Goal: Task Accomplishment & Management: Complete application form

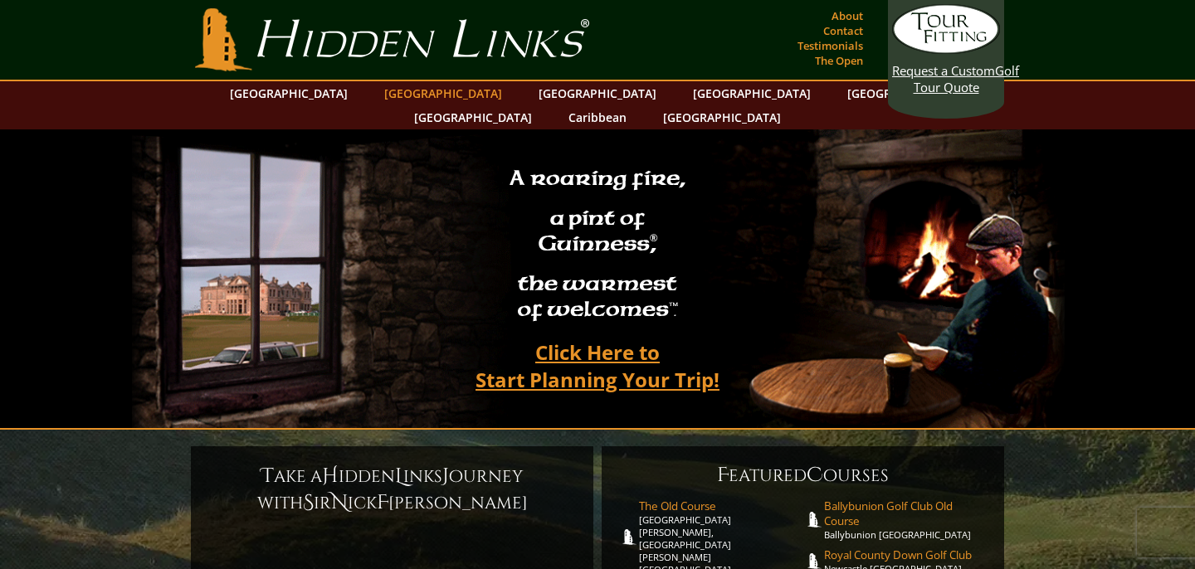
click at [419, 91] on link "[GEOGRAPHIC_DATA]" at bounding box center [443, 93] width 134 height 24
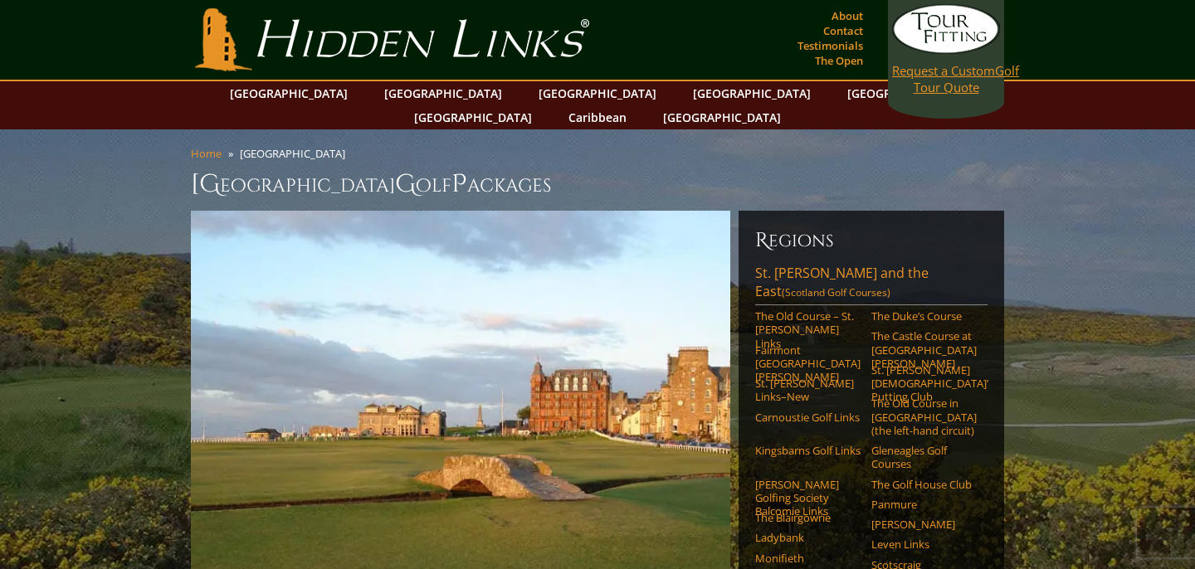
click at [943, 73] on span "Request a Custom" at bounding box center [943, 70] width 103 height 17
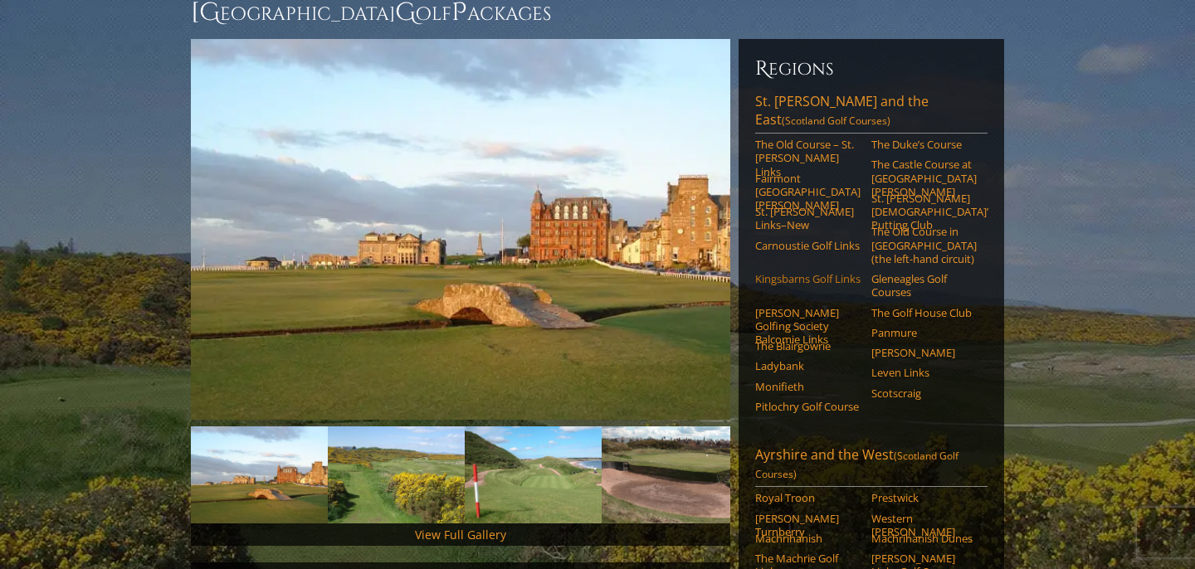
scroll to position [164, 0]
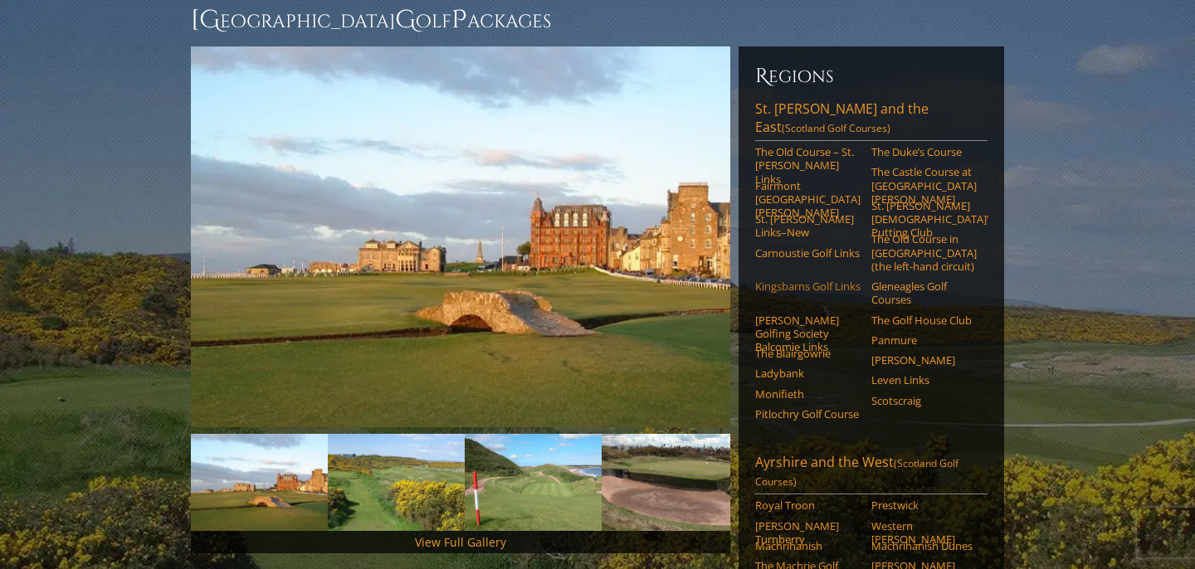
click at [767, 280] on link "Kingsbarns Golf Links" at bounding box center [807, 286] width 105 height 13
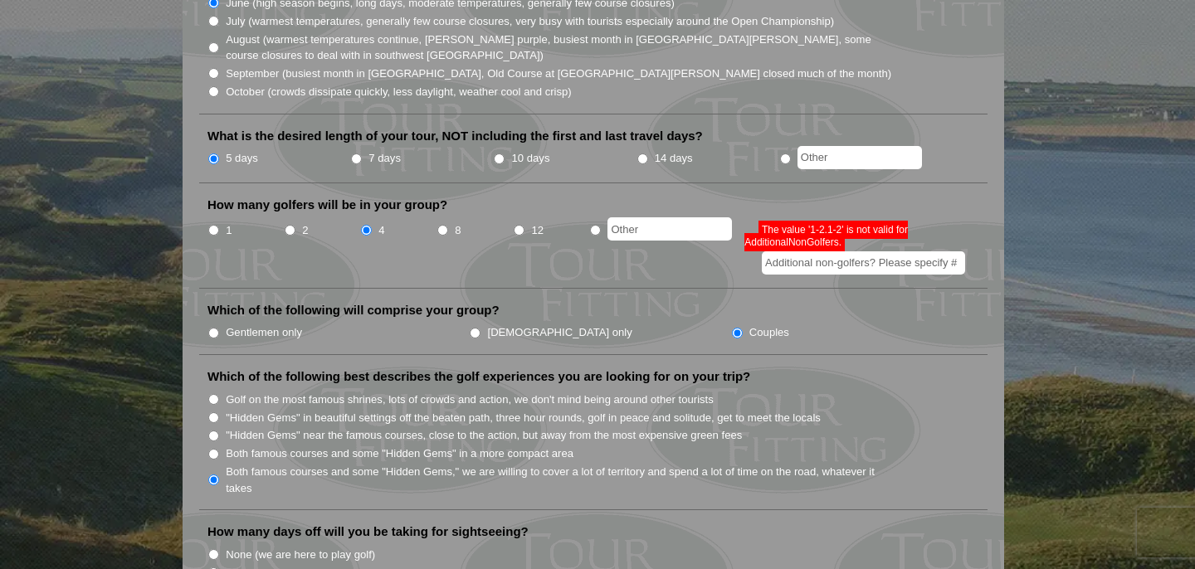
scroll to position [635, 0]
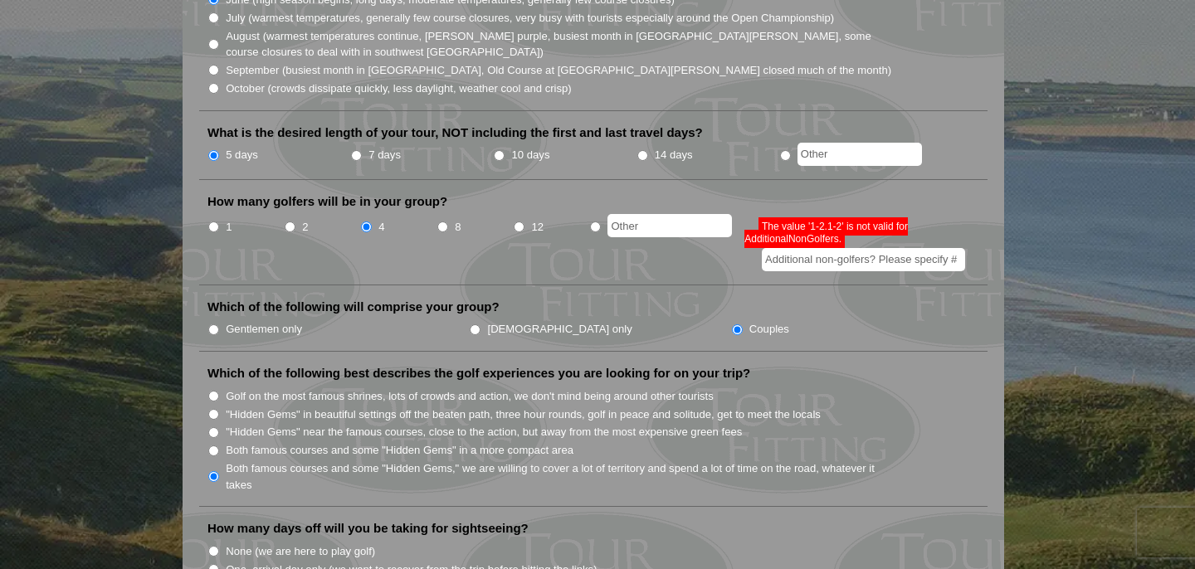
click at [212, 325] on input "Gentlemen only" at bounding box center [213, 330] width 11 height 11
radio input "true"
click at [732, 325] on input "Couples" at bounding box center [737, 330] width 11 height 11
radio input "true"
click at [213, 325] on input "Gentlemen only" at bounding box center [213, 330] width 11 height 11
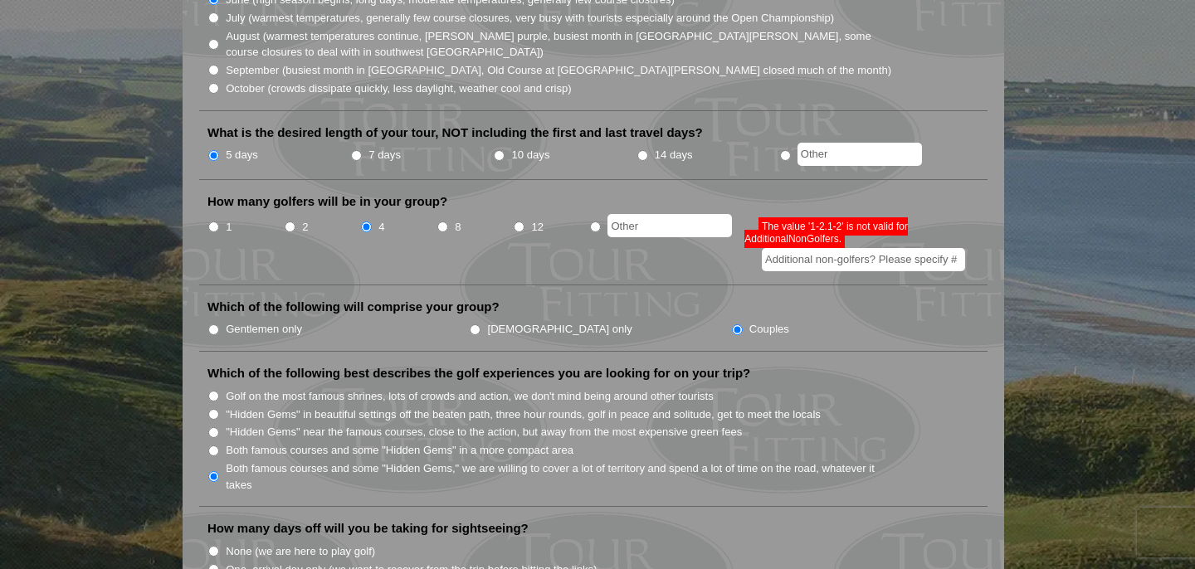
radio input "true"
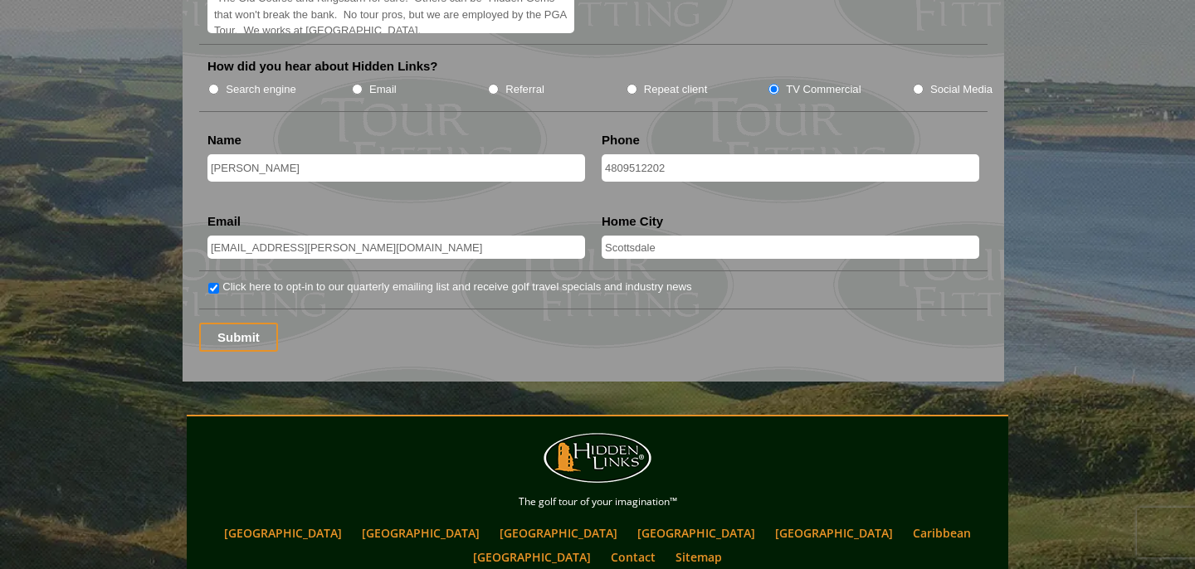
scroll to position [2262, 0]
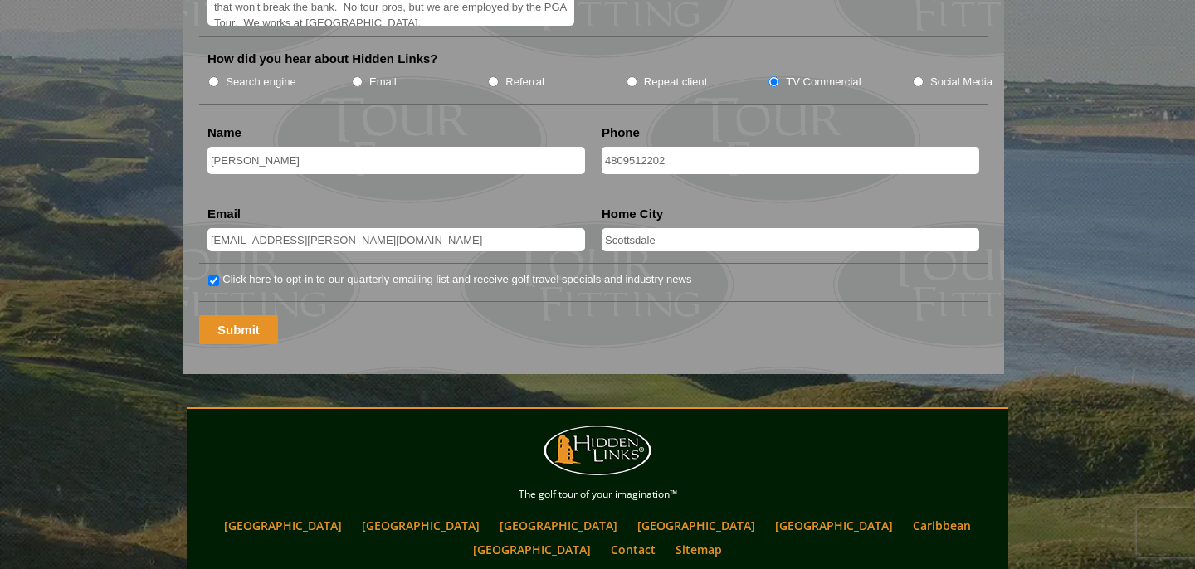
click at [233, 315] on input "Submit" at bounding box center [238, 329] width 79 height 29
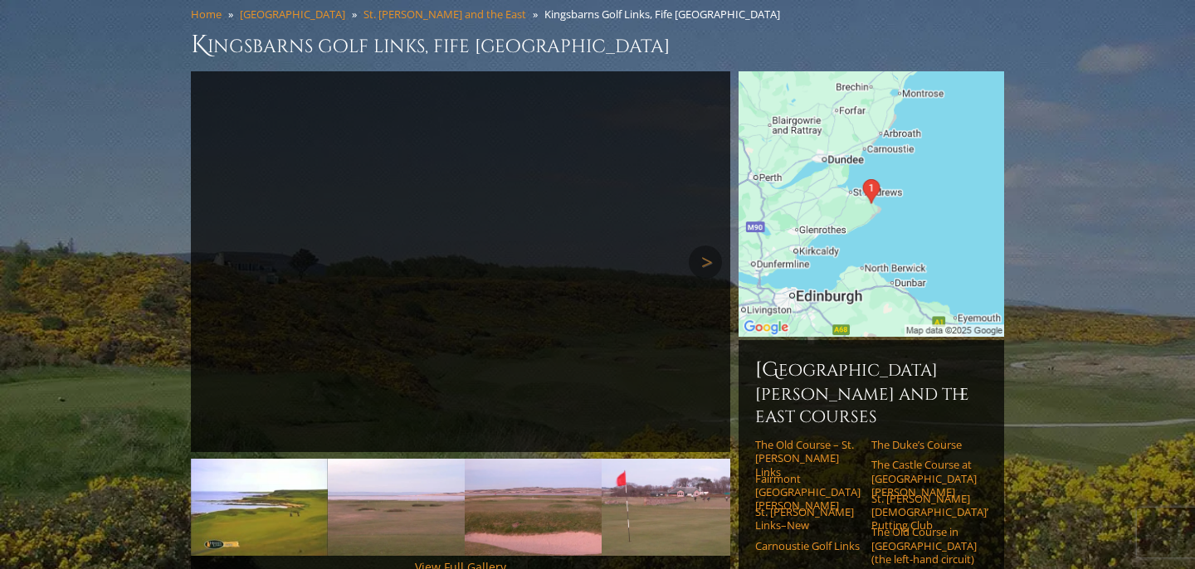
scroll to position [139, 0]
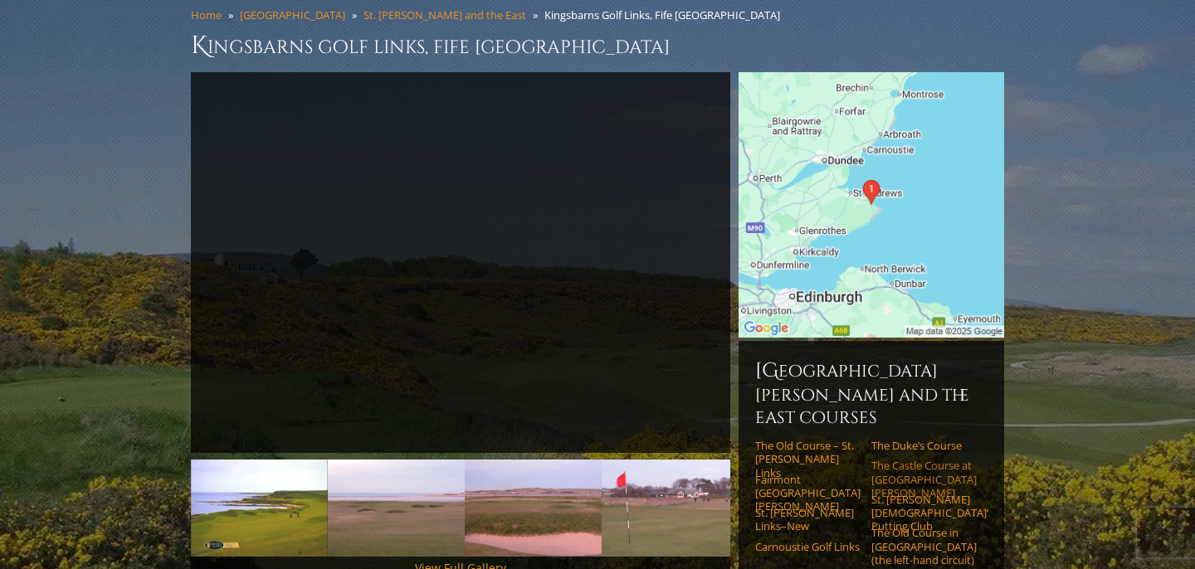
click at [897, 459] on link "The Castle Course at [GEOGRAPHIC_DATA][PERSON_NAME]" at bounding box center [924, 479] width 105 height 41
